Goal: Task Accomplishment & Management: Manage account settings

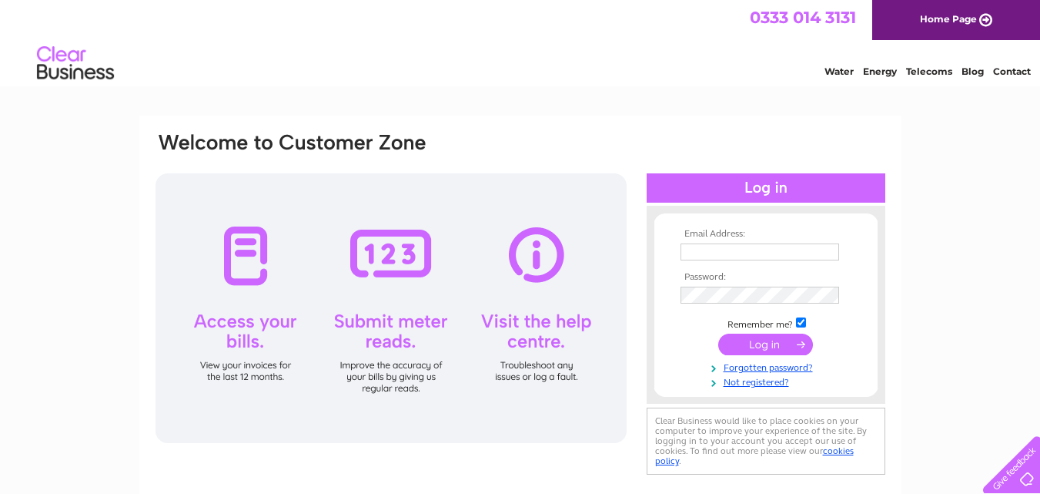
type input "[EMAIL_ADDRESS][DOMAIN_NAME]"
click at [772, 335] on input "submit" at bounding box center [765, 344] width 95 height 22
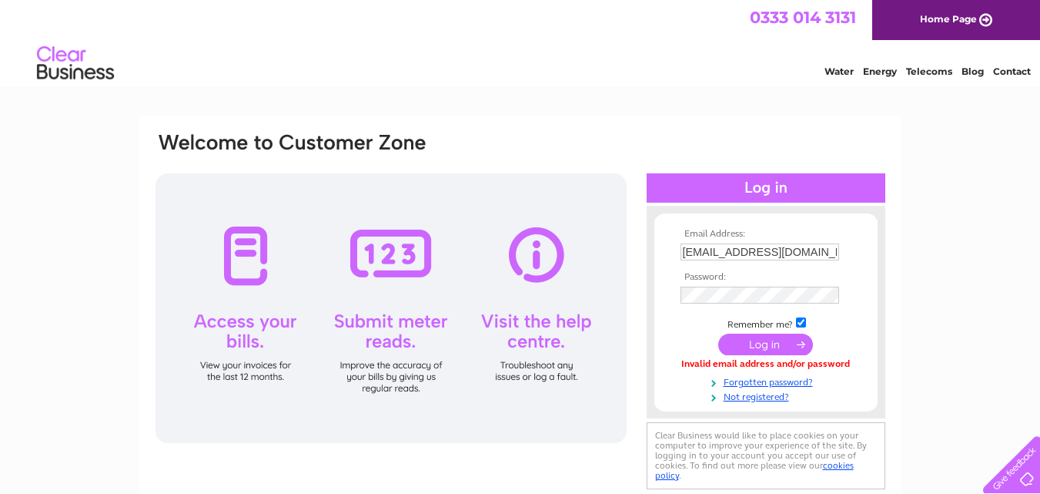
click at [763, 337] on input "submit" at bounding box center [765, 344] width 95 height 22
